Goal: Find specific page/section: Find specific page/section

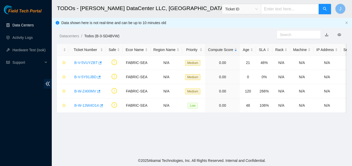
click at [15, 27] on link "Data Centers" at bounding box center [22, 25] width 21 height 4
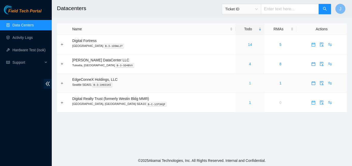
click at [249, 84] on link "1" at bounding box center [250, 83] width 2 height 4
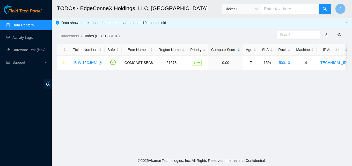
click at [25, 24] on link "Data Centers" at bounding box center [22, 25] width 21 height 4
